Goal: Transaction & Acquisition: Purchase product/service

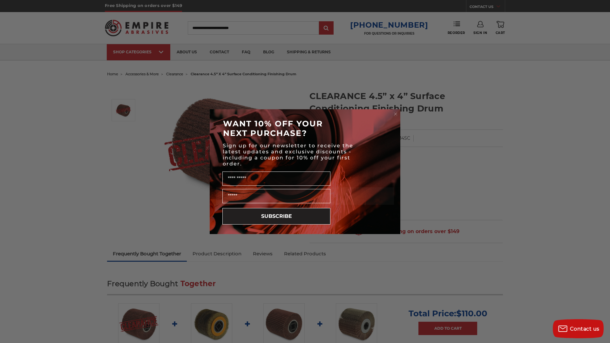
click at [394, 114] on circle "Close dialog" at bounding box center [396, 114] width 6 height 6
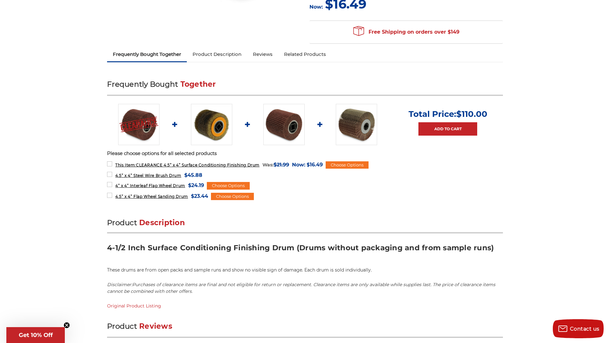
scroll to position [200, 0]
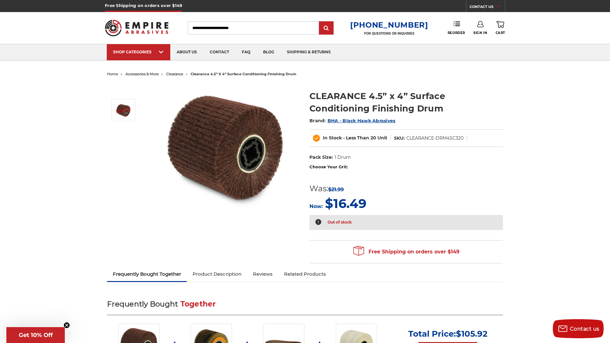
click at [248, 154] on img at bounding box center [225, 146] width 127 height 127
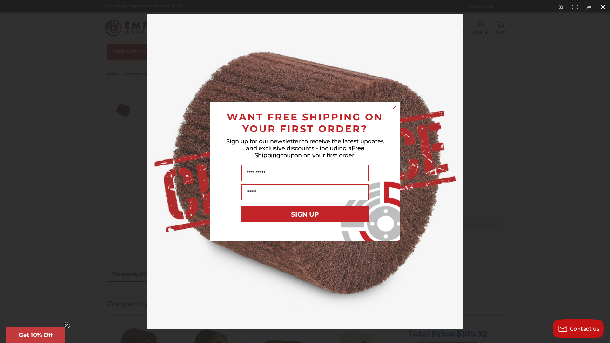
click at [603, 8] on div "Close dialog WANT FREE SHIPPING ON YOUR FIRST ORDER? Sign up for our newsletter…" at bounding box center [305, 171] width 610 height 343
click at [393, 109] on circle "Close dialog" at bounding box center [395, 108] width 6 height 6
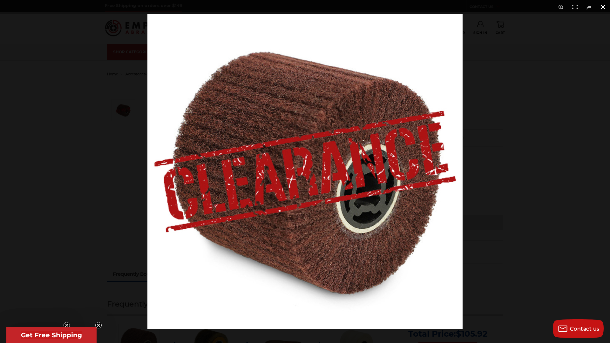
click at [605, 8] on button at bounding box center [603, 7] width 14 height 14
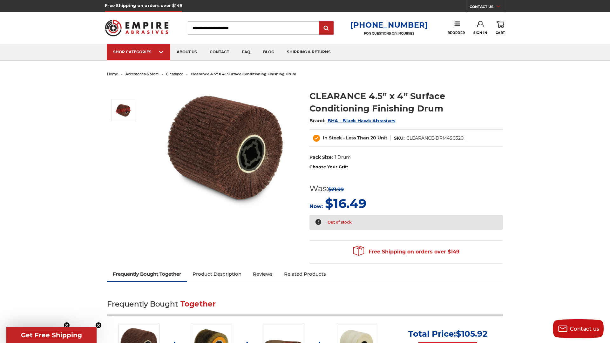
click at [247, 146] on img at bounding box center [225, 146] width 127 height 127
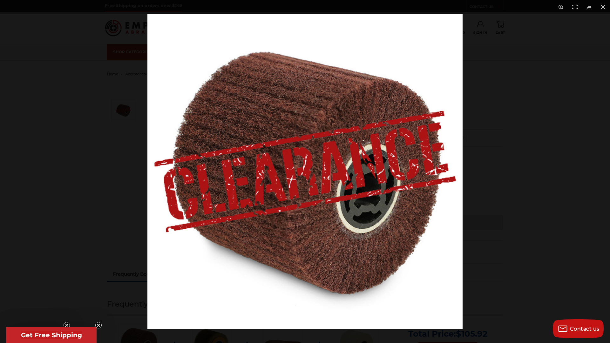
click at [379, 199] on img at bounding box center [304, 171] width 315 height 315
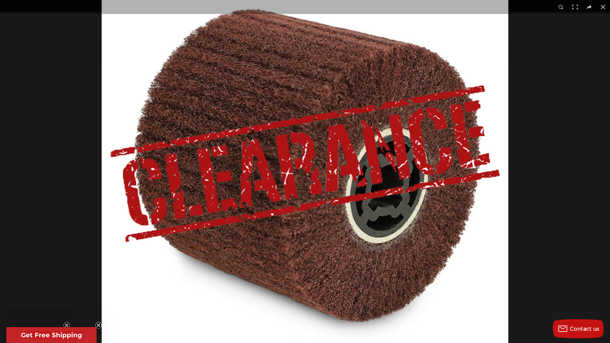
click at [379, 199] on img at bounding box center [305, 163] width 407 height 407
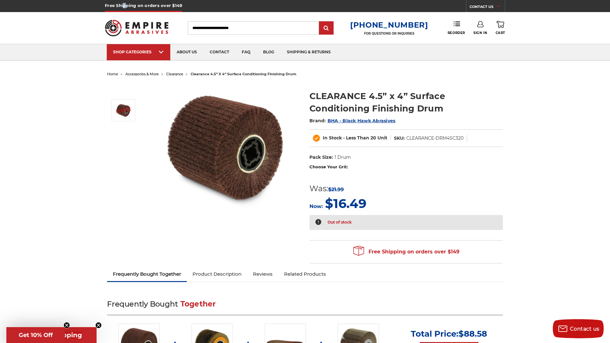
scroll to position [4, 0]
drag, startPoint x: 339, startPoint y: 166, endPoint x: 339, endPoint y: 161, distance: 5.1
click at [339, 166] on label "Choose Your Grit:" at bounding box center [406, 167] width 194 height 6
click at [343, 166] on label "Choose Your Grit:" at bounding box center [406, 167] width 194 height 6
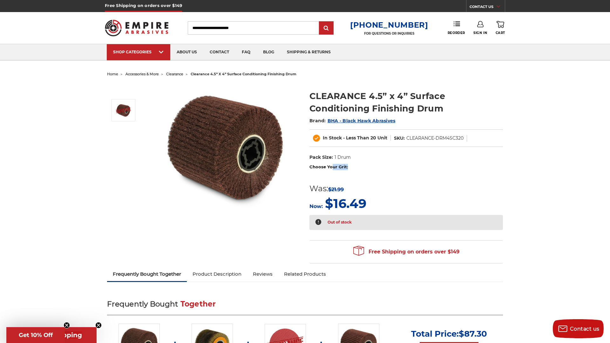
click at [343, 166] on label "Choose Your Grit:" at bounding box center [406, 167] width 194 height 6
